Goal: Information Seeking & Learning: Learn about a topic

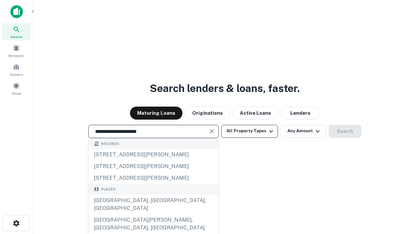
click at [249, 131] on button "All Property Types" at bounding box center [249, 131] width 57 height 13
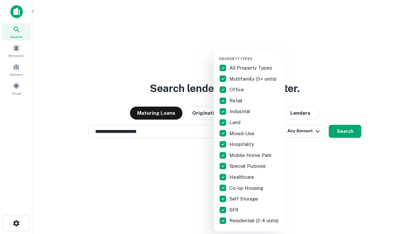
type input "**********"
click at [255, 55] on button "button" at bounding box center [255, 55] width 72 height 0
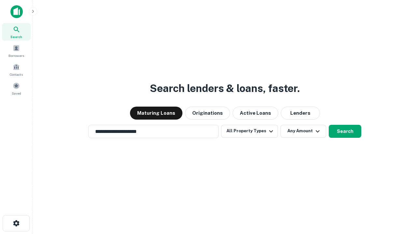
scroll to position [4, 78]
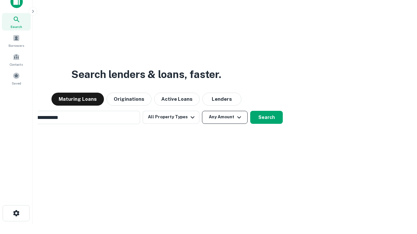
click at [202, 111] on button "Any Amount" at bounding box center [225, 117] width 46 height 13
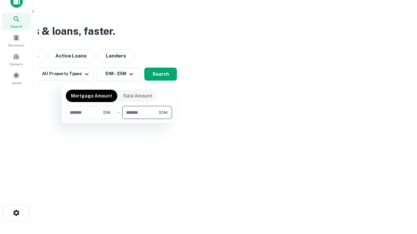
type input "*******"
click at [119, 119] on button "button" at bounding box center [119, 119] width 106 height 0
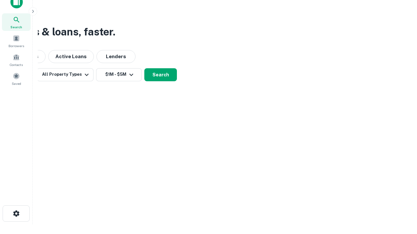
scroll to position [4, 120]
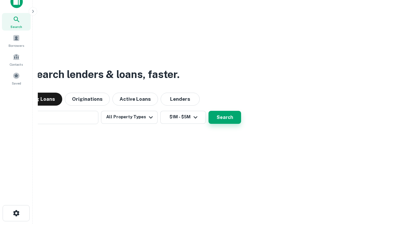
click at [208, 111] on button "Search" at bounding box center [224, 117] width 33 height 13
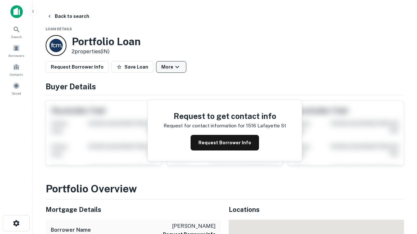
click at [171, 67] on button "More" at bounding box center [171, 67] width 30 height 12
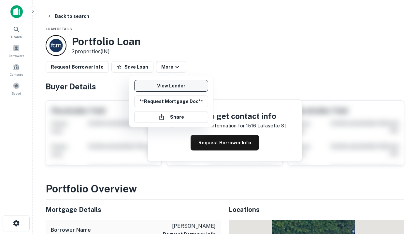
click at [171, 86] on link "View Lender" at bounding box center [171, 86] width 74 height 12
